Goal: Check status: Check status

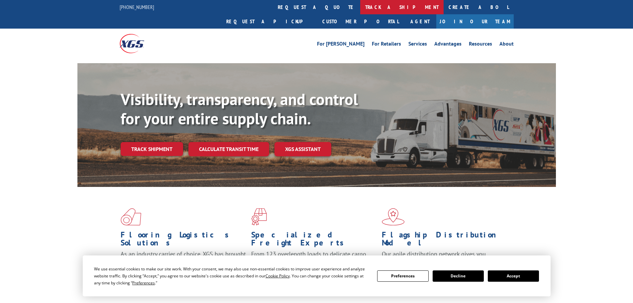
click at [360, 9] on link "track a shipment" at bounding box center [401, 7] width 83 height 14
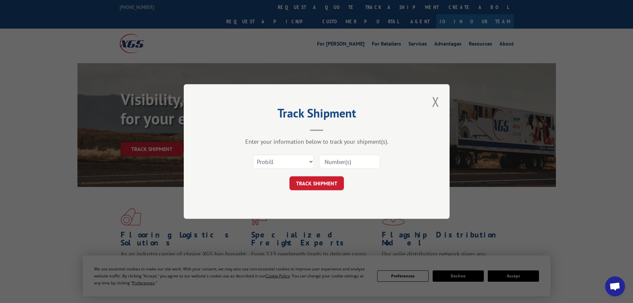
click at [327, 162] on input at bounding box center [349, 162] width 61 height 14
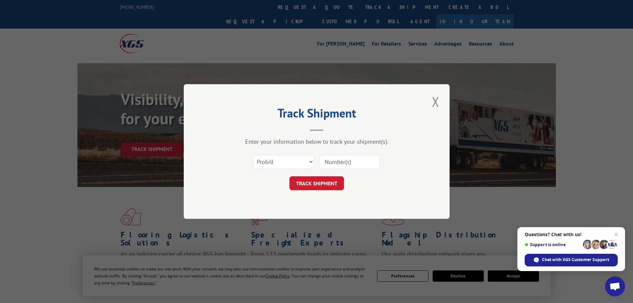
paste input "17223983"
type input "17223983"
click at [322, 181] on button "TRACK SHIPMENT" at bounding box center [317, 183] width 55 height 14
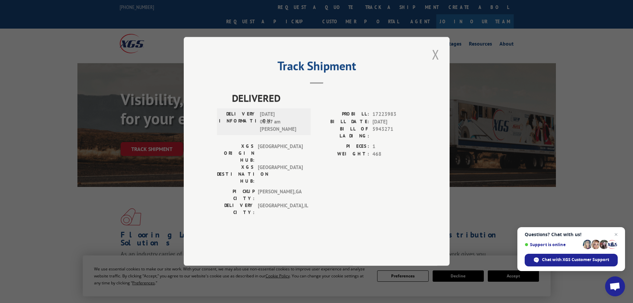
click at [437, 63] on button "Close modal" at bounding box center [435, 54] width 11 height 18
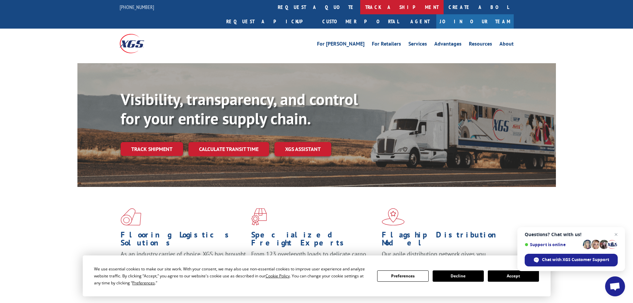
click at [360, 5] on link "track a shipment" at bounding box center [401, 7] width 83 height 14
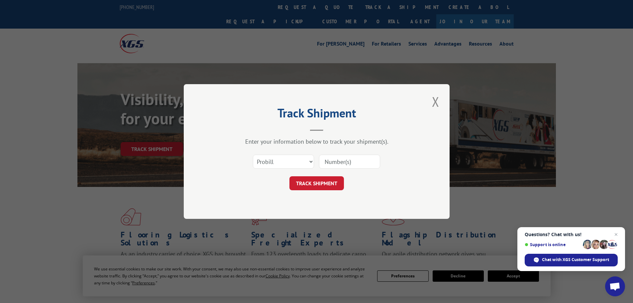
click at [329, 165] on input at bounding box center [349, 162] width 61 height 14
paste input "17308553"
type input "17308553"
click at [327, 184] on button "TRACK SHIPMENT" at bounding box center [317, 183] width 55 height 14
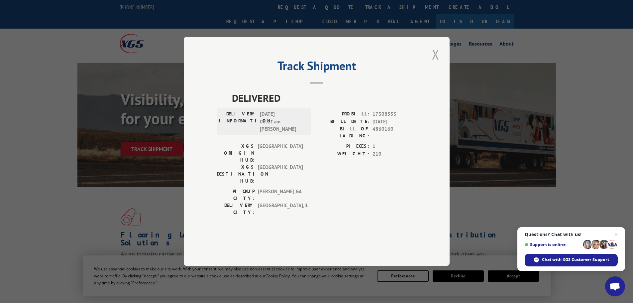
click at [437, 63] on button "Close modal" at bounding box center [435, 54] width 11 height 18
